Goal: Task Accomplishment & Management: Manage account settings

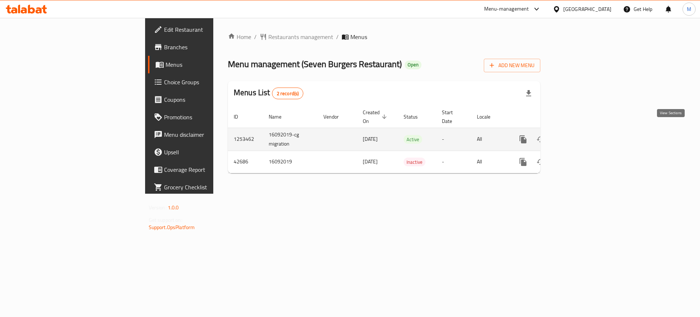
click at [584, 131] on link "enhanced table" at bounding box center [575, 138] width 17 height 17
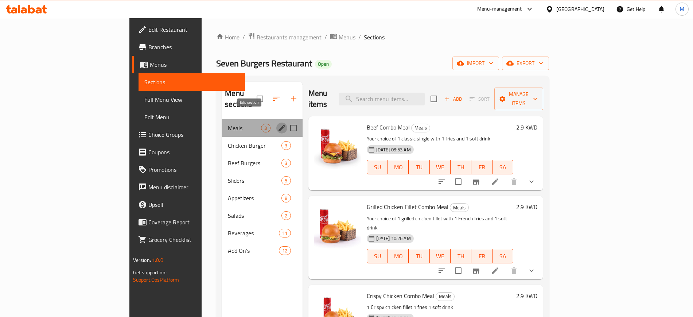
click at [277, 124] on icon "edit" at bounding box center [281, 128] width 9 height 9
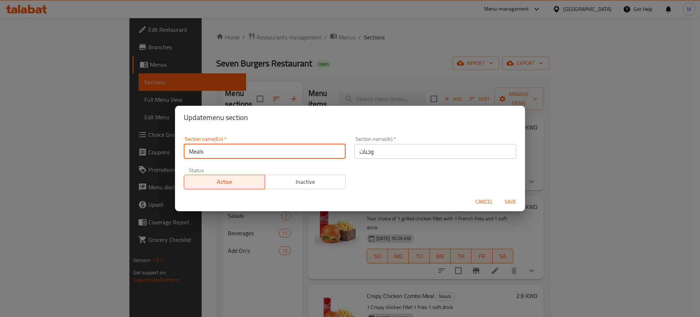
drag, startPoint x: 211, startPoint y: 157, endPoint x: 185, endPoint y: 154, distance: 25.2
click at [185, 154] on input "Meals" at bounding box center [265, 151] width 162 height 15
type input "Combo Meals"
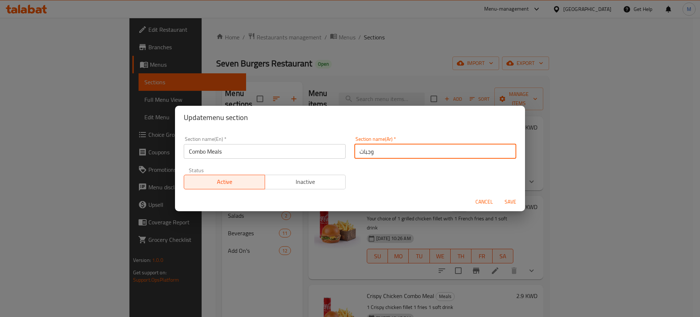
drag, startPoint x: 402, startPoint y: 152, endPoint x: 356, endPoint y: 154, distance: 46.3
click at [356, 154] on input "وجبات" at bounding box center [435, 151] width 162 height 15
type input "ك"
type input "وجبات الكومبو"
click at [498, 195] on button "Save" at bounding box center [509, 201] width 23 height 13
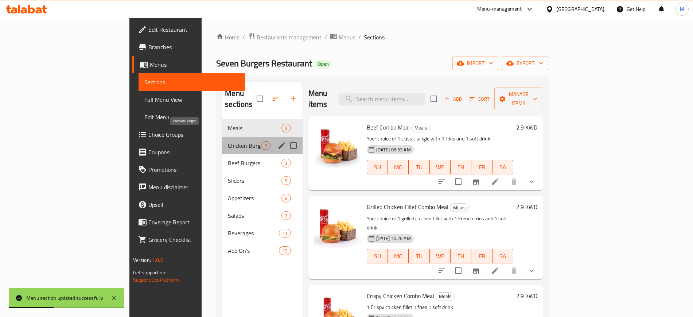
click at [228, 141] on span "Chicken Burger" at bounding box center [244, 145] width 33 height 9
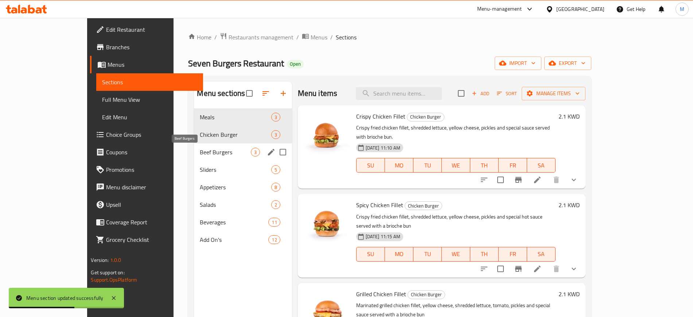
click at [200, 156] on span "Beef Burgers" at bounding box center [225, 152] width 51 height 9
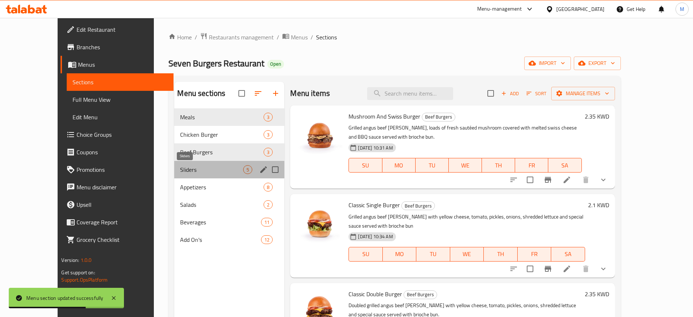
click at [194, 173] on span "Sliders" at bounding box center [211, 169] width 63 height 9
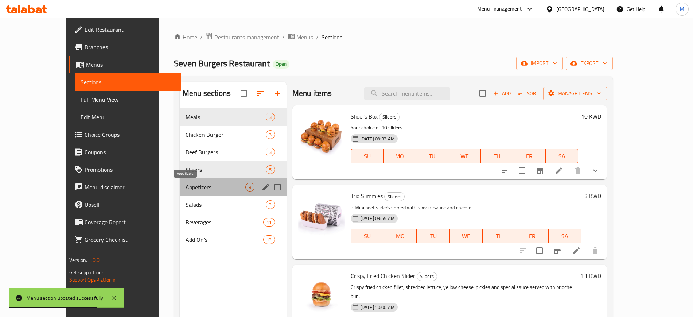
click at [192, 187] on span "Appetizers" at bounding box center [215, 187] width 60 height 9
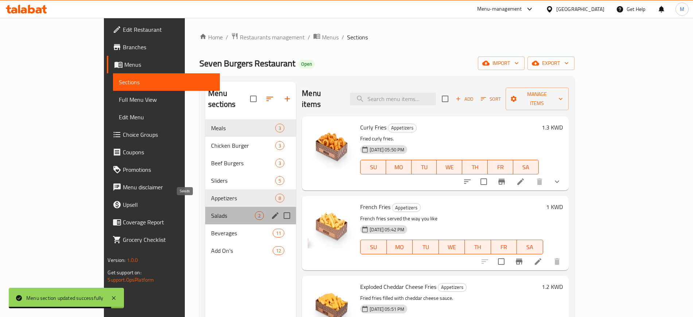
click at [211, 211] on span "Salads" at bounding box center [233, 215] width 44 height 9
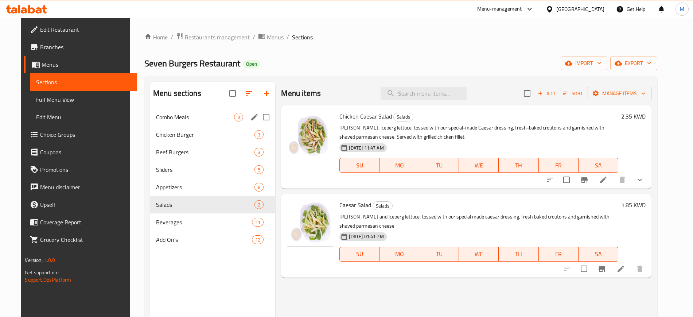
click at [198, 109] on div "Combo Meals 3" at bounding box center [212, 116] width 125 height 17
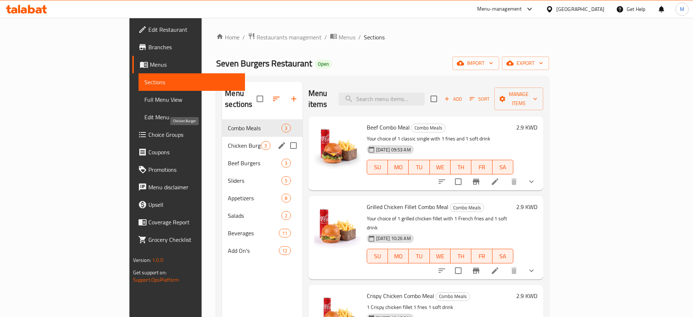
click at [228, 141] on span "Chicken Burger" at bounding box center [244, 145] width 33 height 9
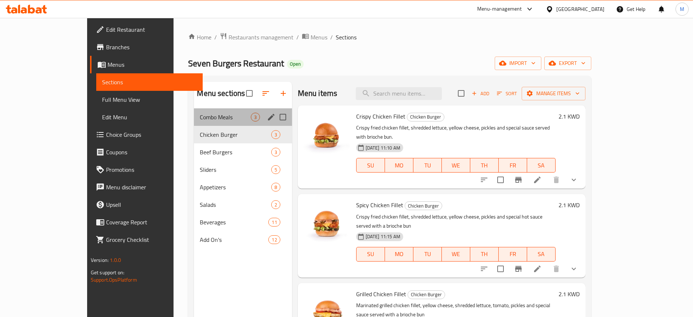
click at [194, 111] on div "Combo Meals 3" at bounding box center [243, 116] width 98 height 17
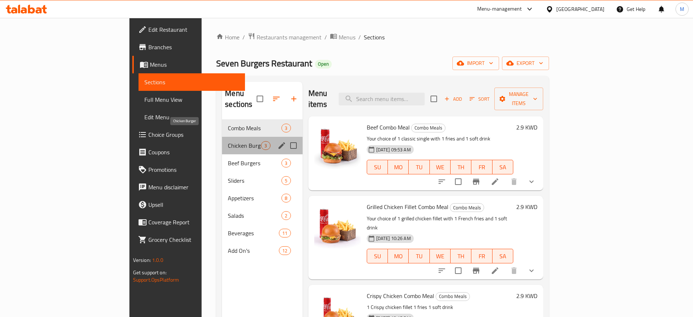
click at [228, 141] on span "Chicken Burger" at bounding box center [244, 145] width 33 height 9
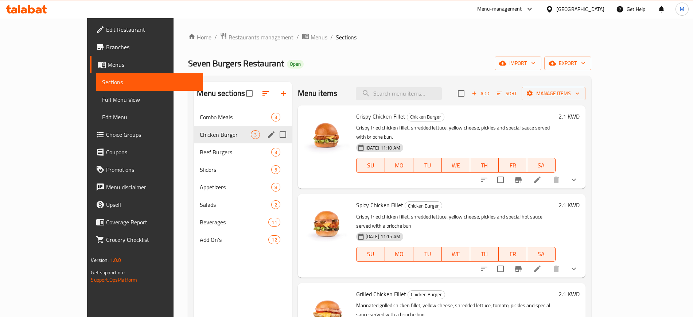
click at [194, 128] on div "Chicken Burger 3" at bounding box center [243, 134] width 98 height 17
click at [200, 121] on span "Combo Meals" at bounding box center [225, 117] width 51 height 9
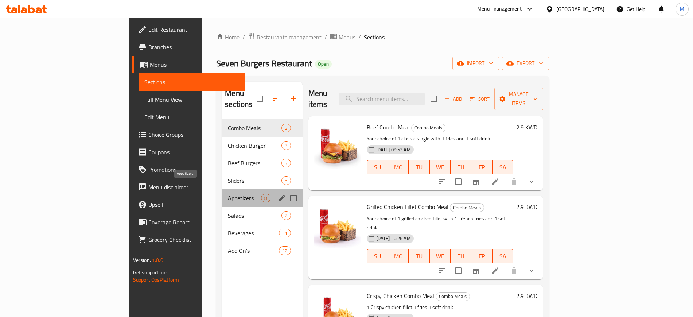
click at [228, 193] on span "Appetizers" at bounding box center [244, 197] width 33 height 9
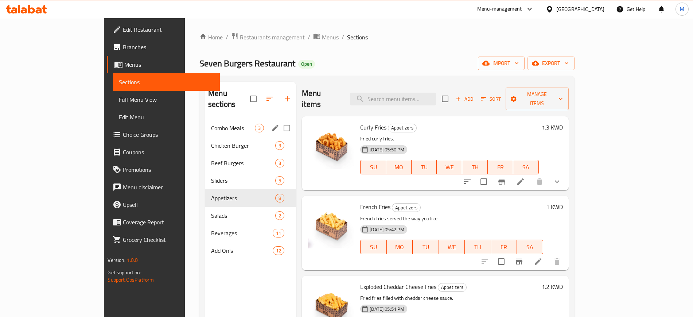
click at [211, 124] on span "Combo Meals" at bounding box center [233, 128] width 44 height 9
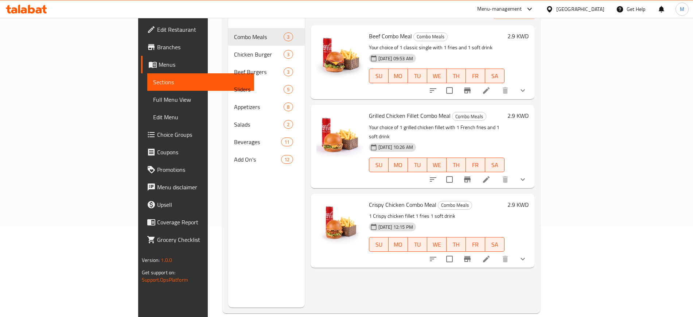
scroll to position [46, 0]
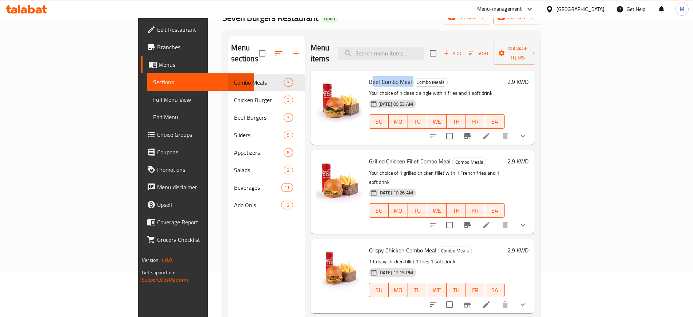
drag, startPoint x: 338, startPoint y: 70, endPoint x: 382, endPoint y: 62, distance: 44.7
click at [383, 74] on div "Beef Combo Meal Combo Meals Your choice of 1 classic single with 1 fries and 1 …" at bounding box center [436, 108] width 141 height 68
click at [369, 76] on span "Beef Combo Meal" at bounding box center [390, 81] width 43 height 11
click at [427, 89] on p "Your choice of 1 classic single with 1 fries and 1 soft drink" at bounding box center [437, 93] width 136 height 9
click at [487, 97] on div "[DATE] 09:53 AM SU MO TU WE TH FR SA" at bounding box center [436, 116] width 141 height 39
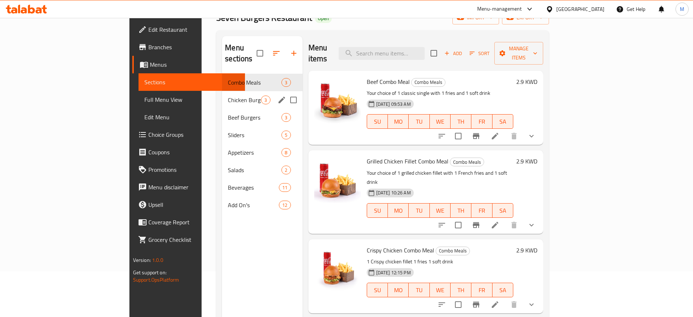
click at [222, 94] on div "Chicken Burger 3" at bounding box center [262, 99] width 80 height 17
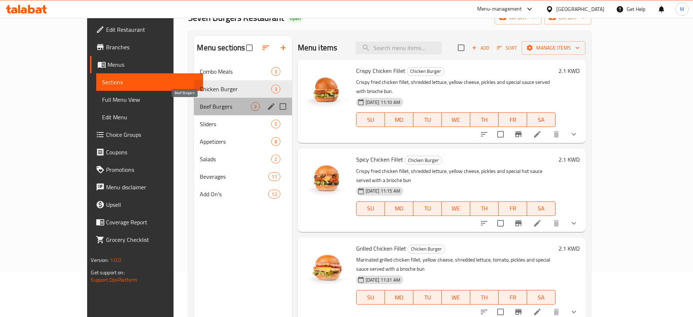
click at [200, 104] on span "Beef Burgers" at bounding box center [225, 106] width 51 height 9
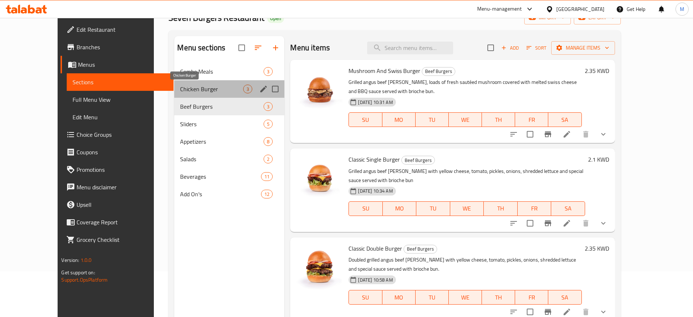
click at [191, 91] on span "Chicken Burger" at bounding box center [211, 89] width 63 height 9
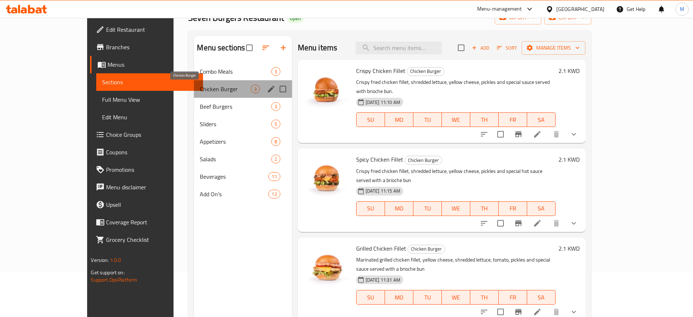
click at [200, 91] on span "Chicken Burger" at bounding box center [225, 89] width 51 height 9
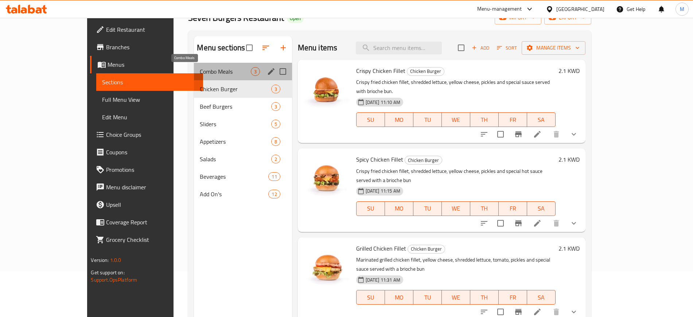
click at [200, 73] on span "Combo Meals" at bounding box center [225, 71] width 51 height 9
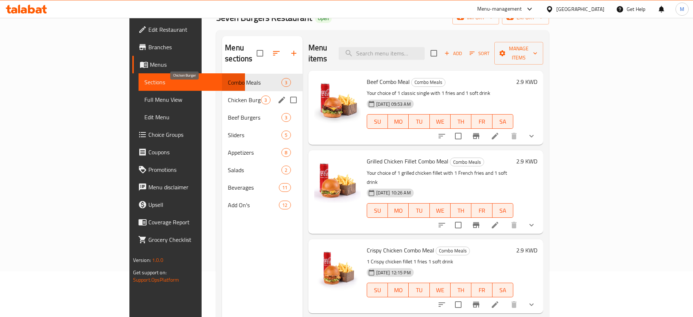
click at [228, 95] on span "Chicken Burger" at bounding box center [244, 99] width 33 height 9
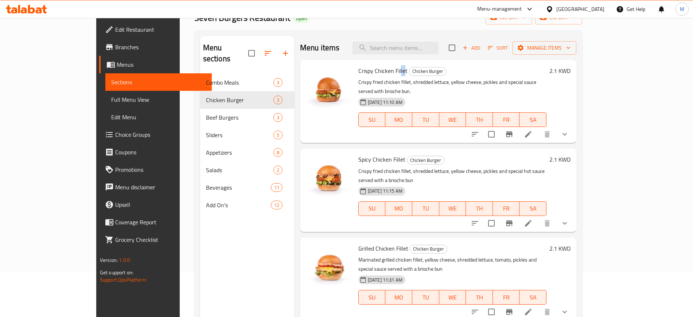
click at [380, 66] on span "Crispy Chicken Fillet" at bounding box center [382, 70] width 49 height 11
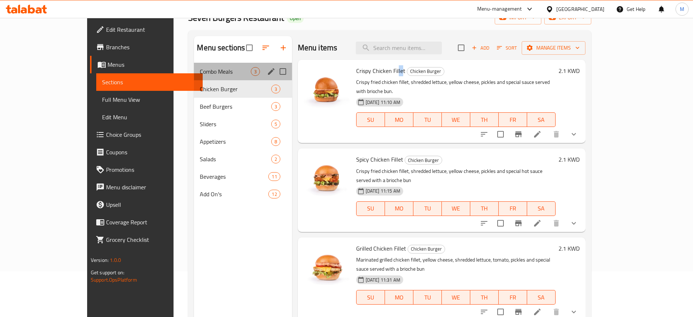
click at [204, 78] on div "Combo Meals 3" at bounding box center [243, 71] width 98 height 17
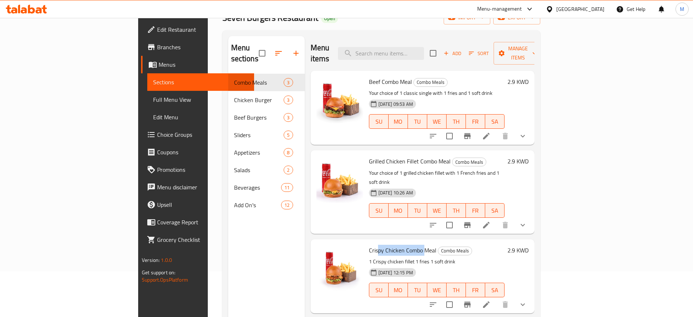
drag, startPoint x: 343, startPoint y: 230, endPoint x: 390, endPoint y: 235, distance: 46.9
click at [390, 244] on span "Crispy Chicken Combo Meal" at bounding box center [402, 249] width 67 height 11
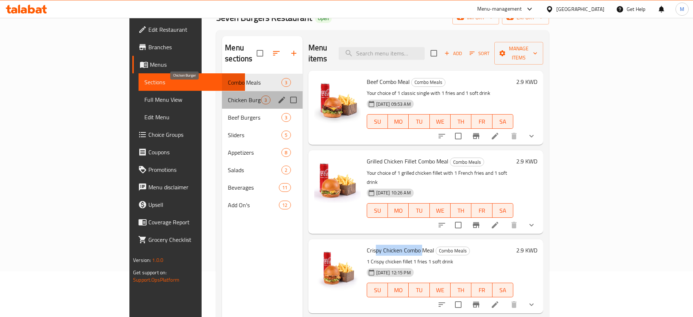
click at [228, 95] on span "Chicken Burger" at bounding box center [244, 99] width 33 height 9
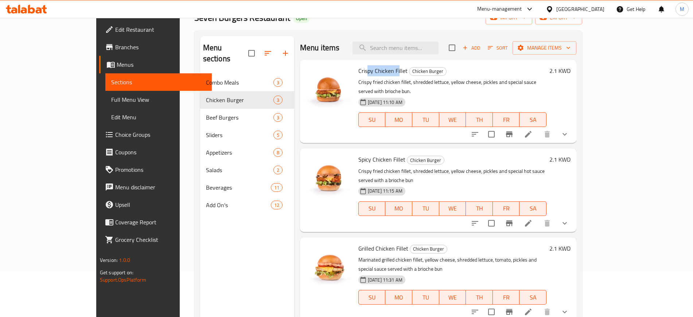
drag, startPoint x: 343, startPoint y: 71, endPoint x: 374, endPoint y: 73, distance: 31.4
click at [374, 73] on span "Crispy Chicken Fillet" at bounding box center [382, 70] width 49 height 11
click at [527, 95] on div "[DATE] 11:10 AM SU MO TU WE TH FR SA" at bounding box center [452, 114] width 194 height 39
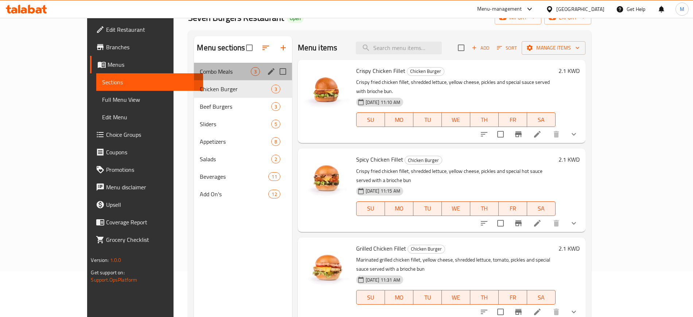
click at [194, 79] on div "Combo Meals 3" at bounding box center [243, 71] width 98 height 17
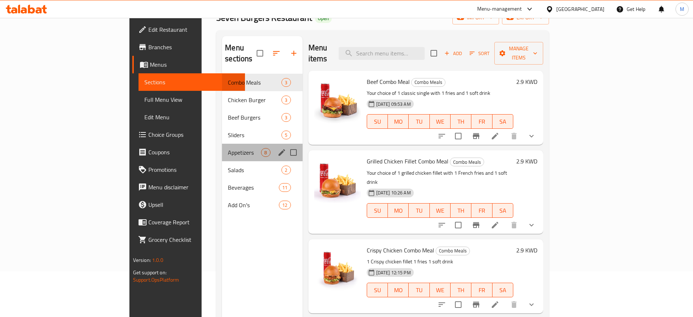
click at [222, 146] on div "Appetizers 8" at bounding box center [262, 152] width 80 height 17
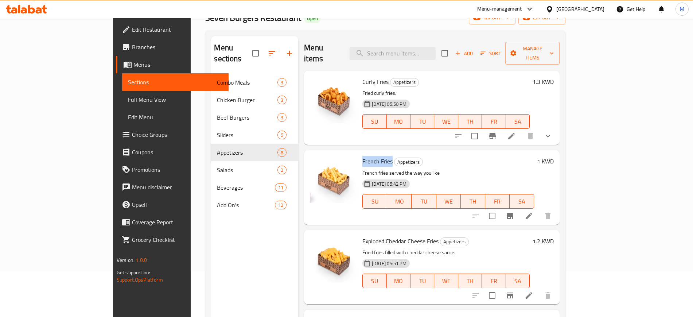
drag, startPoint x: 334, startPoint y: 150, endPoint x: 364, endPoint y: 149, distance: 29.9
click at [364, 156] on h6 "French Fries Appetizers" at bounding box center [448, 161] width 172 height 10
click at [507, 168] on p "French fries served the way you like" at bounding box center [448, 172] width 172 height 9
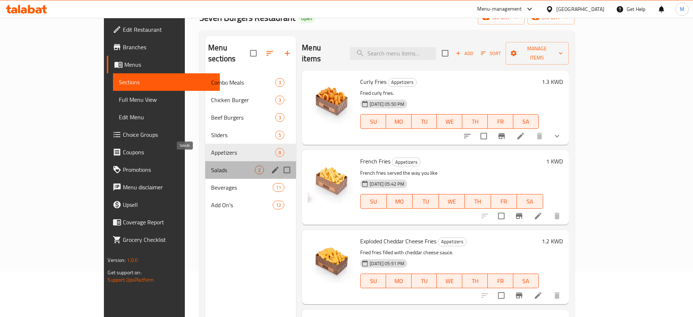
click at [211, 165] on span "Salads" at bounding box center [233, 169] width 44 height 9
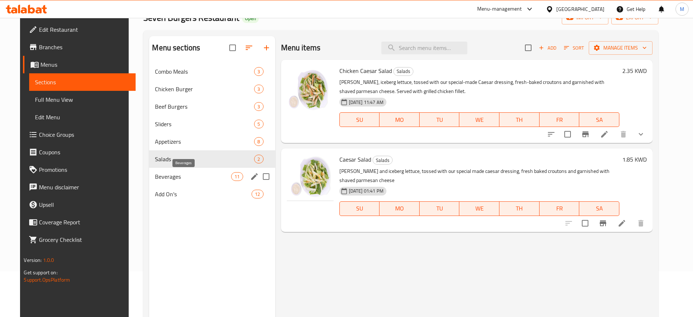
click at [166, 179] on span "Beverages" at bounding box center [193, 176] width 76 height 9
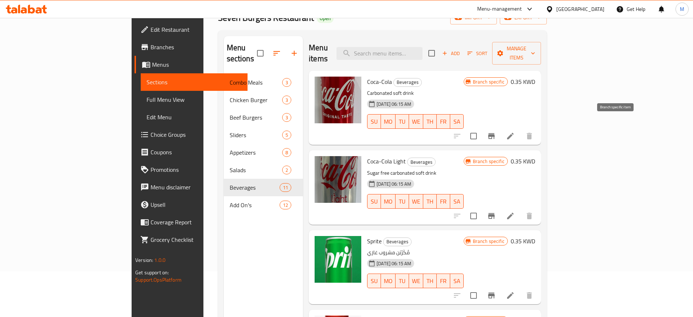
click at [500, 127] on button "Branch-specific-item" at bounding box center [490, 135] width 17 height 17
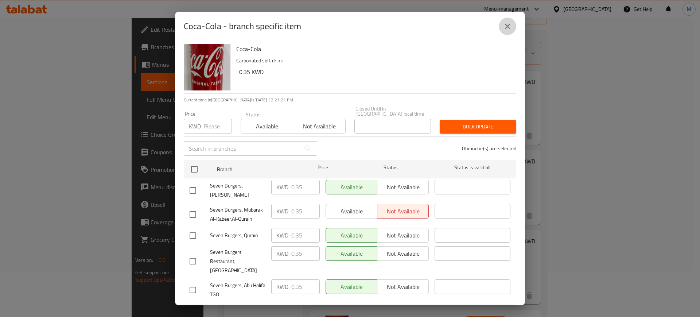
drag, startPoint x: 509, startPoint y: 30, endPoint x: 277, endPoint y: 38, distance: 231.9
click at [507, 30] on icon "close" at bounding box center [507, 26] width 9 height 9
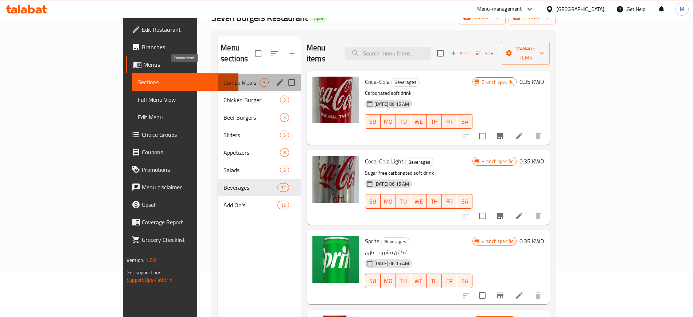
click at [223, 78] on span "Combo Meals" at bounding box center [241, 82] width 36 height 9
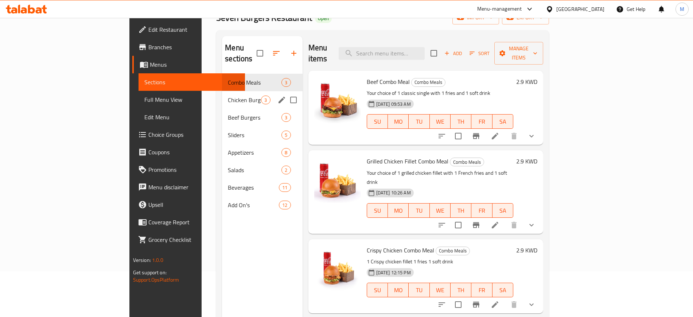
click at [222, 91] on div "Chicken Burger 3" at bounding box center [262, 99] width 80 height 17
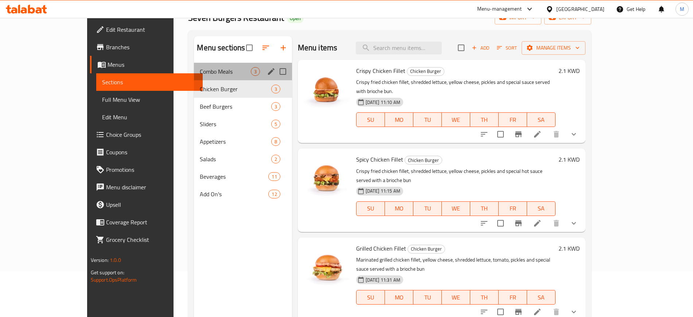
click at [194, 76] on div "Combo Meals 3" at bounding box center [243, 71] width 98 height 17
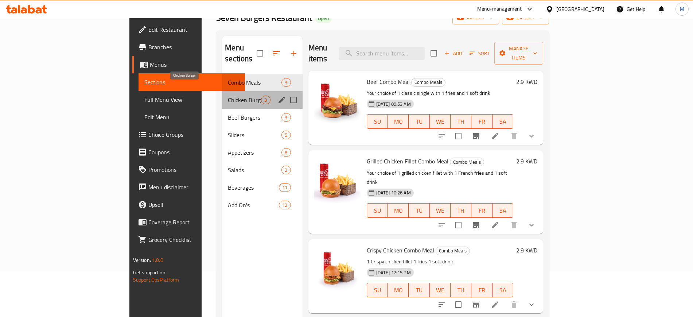
click at [228, 95] on span "Chicken Burger" at bounding box center [244, 99] width 33 height 9
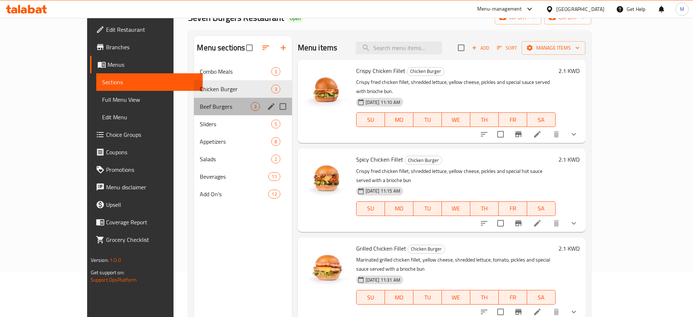
click at [194, 101] on div "Beef Burgers 3" at bounding box center [243, 106] width 98 height 17
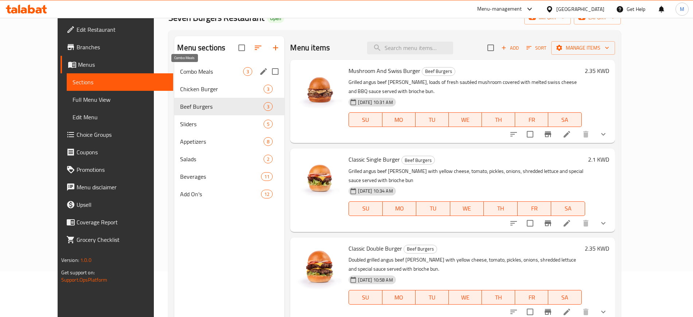
click at [197, 71] on span "Combo Meals" at bounding box center [211, 71] width 63 height 9
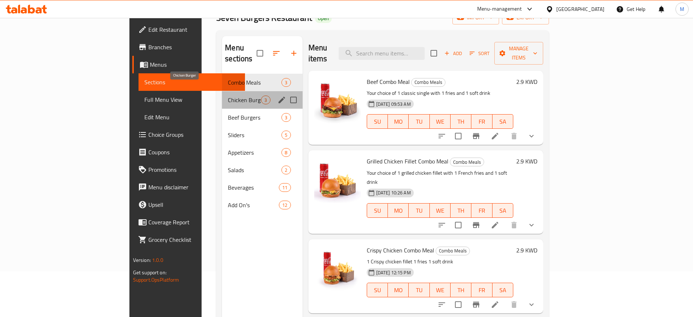
click at [228, 95] on span "Chicken Burger" at bounding box center [244, 99] width 33 height 9
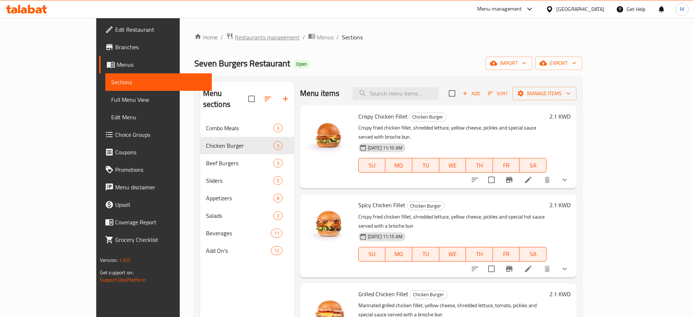
click at [235, 41] on span "Restaurants management" at bounding box center [267, 37] width 65 height 9
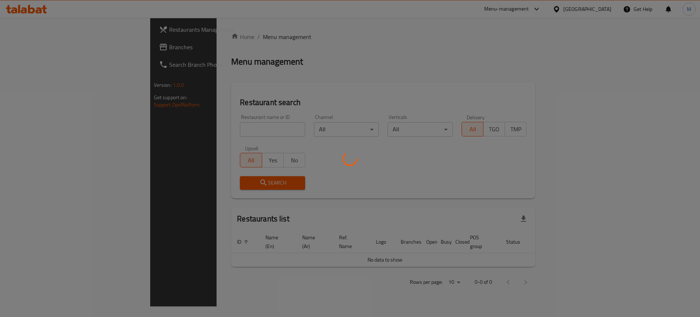
click at [176, 130] on div at bounding box center [350, 158] width 700 height 317
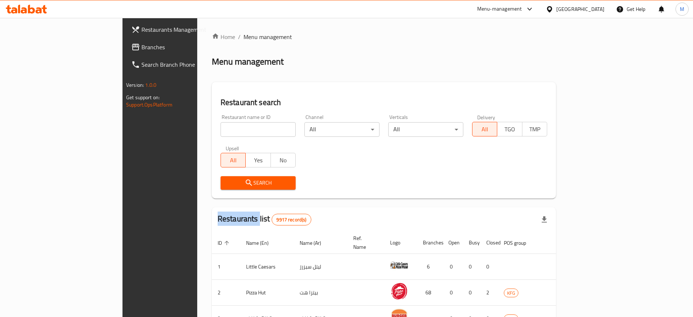
click at [212, 130] on div "Home / Menu management Menu management Restaurant search Restaurant name or ID …" at bounding box center [384, 272] width 344 height 481
click at [220, 130] on input "search" at bounding box center [257, 129] width 75 height 15
type input "nine"
click button "Search" at bounding box center [257, 182] width 75 height 13
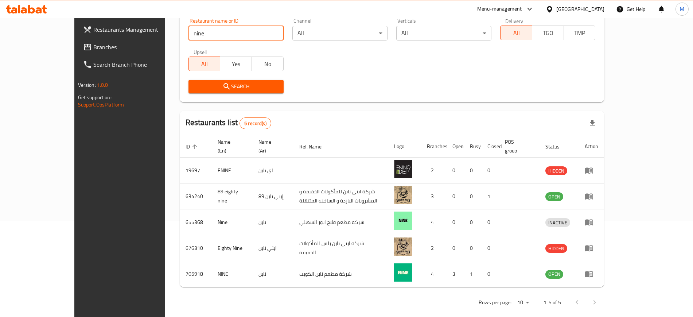
scroll to position [98, 0]
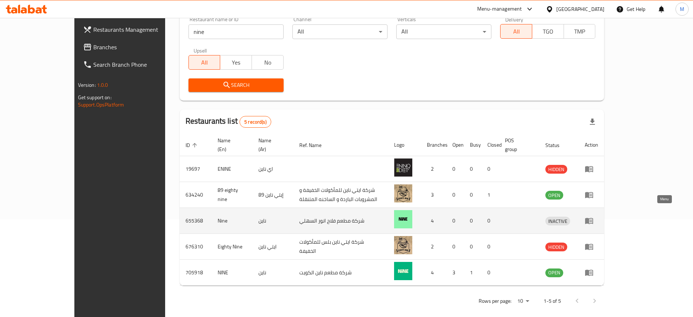
click at [593, 218] on icon "enhanced table" at bounding box center [589, 221] width 8 height 6
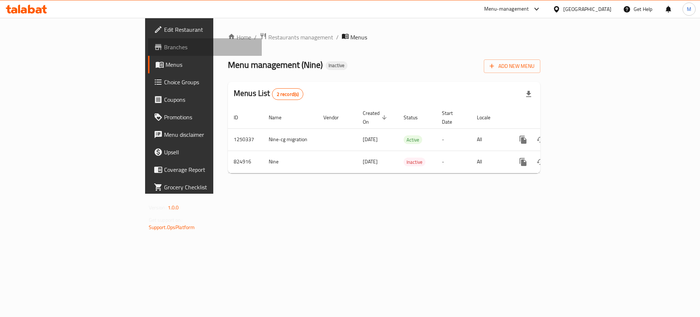
click at [164, 43] on span "Branches" at bounding box center [210, 47] width 92 height 9
